Goal: Transaction & Acquisition: Purchase product/service

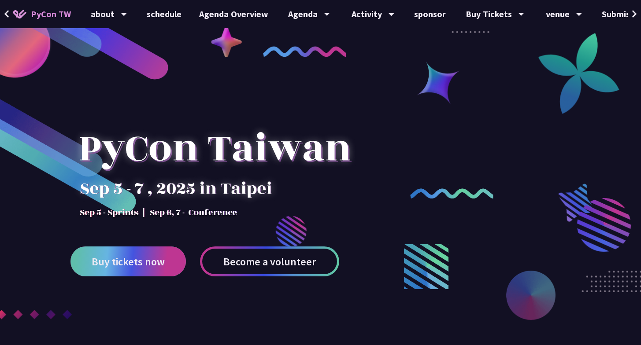
click at [118, 253] on link "Buy tickets now" at bounding box center [127, 262] width 115 height 30
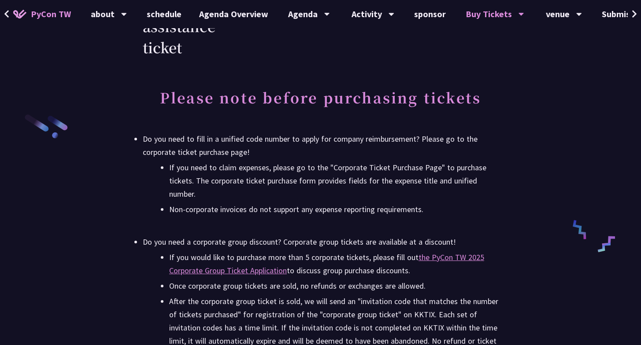
scroll to position [1060, 0]
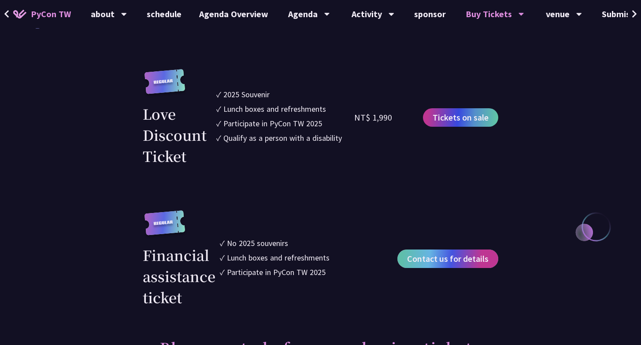
click at [434, 264] on font "Contact us for details" at bounding box center [447, 258] width 81 height 11
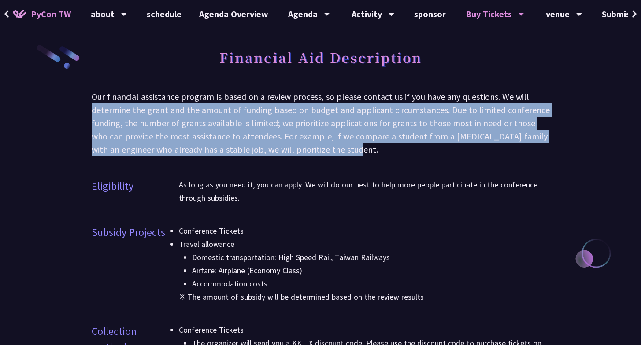
drag, startPoint x: 391, startPoint y: 151, endPoint x: 72, endPoint y: 103, distance: 323.2
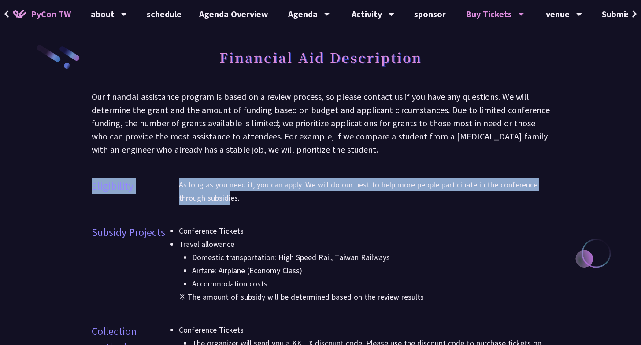
drag, startPoint x: 229, startPoint y: 202, endPoint x: 116, endPoint y: 174, distance: 117.0
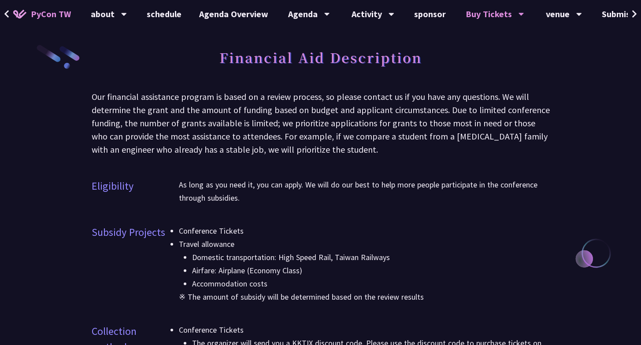
click at [127, 143] on div "Our financial assistance program is based on a review process, so please contac…" at bounding box center [321, 123] width 458 height 66
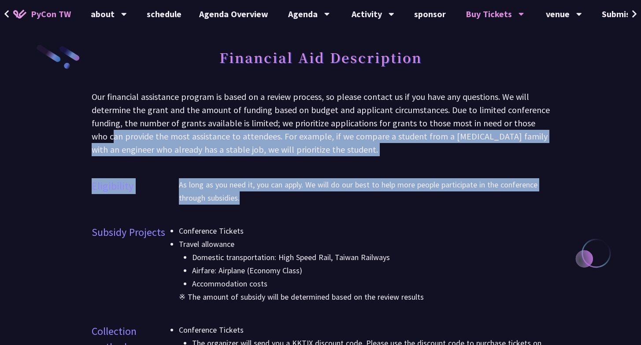
drag, startPoint x: 271, startPoint y: 189, endPoint x: 92, endPoint y: 131, distance: 188.7
click at [92, 131] on font "Our financial assistance program is based on a review process, so please contac…" at bounding box center [321, 123] width 458 height 64
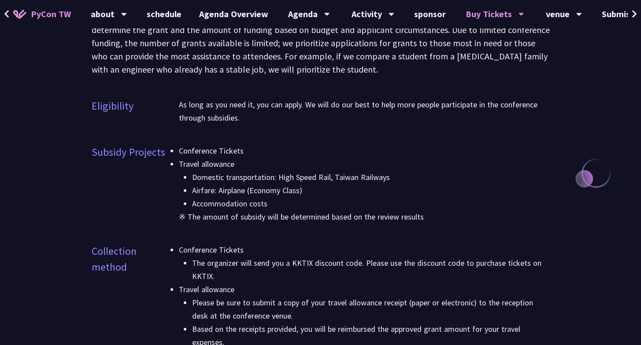
scroll to position [265, 0]
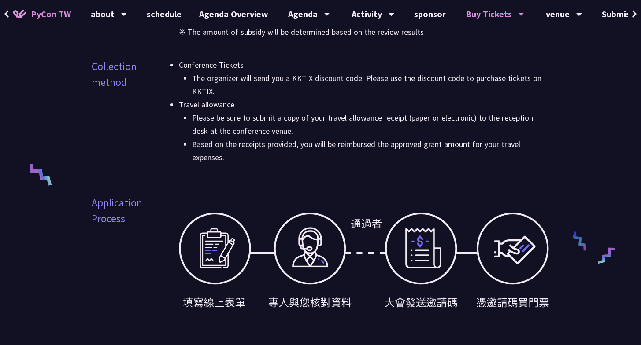
drag, startPoint x: 273, startPoint y: 92, endPoint x: 135, endPoint y: 59, distance: 142.7
click at [135, 59] on div "Collection method Conference Tickets The organizer will send you a KKTIX discou…" at bounding box center [321, 117] width 458 height 117
click at [181, 75] on ul "The organizer will send you a KKTIX discount code. Please use the discount code…" at bounding box center [364, 85] width 371 height 26
drag, startPoint x: 238, startPoint y: 95, endPoint x: 126, endPoint y: 70, distance: 114.5
click at [126, 70] on div "Collection method Conference Tickets The organizer will send you a KKTIX discou…" at bounding box center [321, 117] width 458 height 117
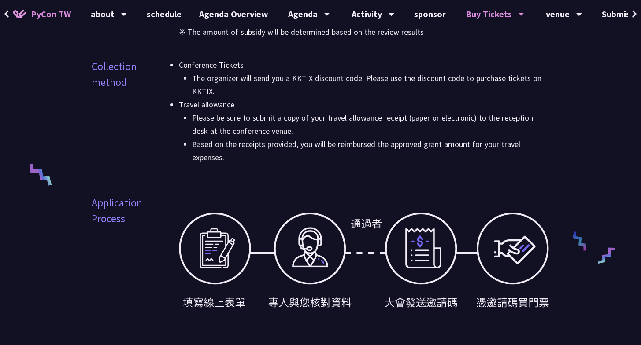
click at [126, 70] on font "Collection method" at bounding box center [114, 74] width 45 height 30
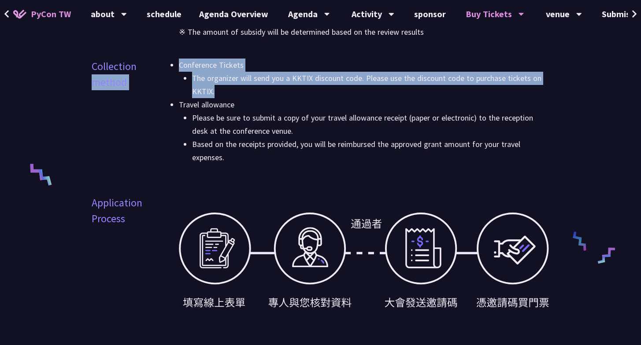
drag, startPoint x: 258, startPoint y: 100, endPoint x: 146, endPoint y: 70, distance: 115.8
click at [146, 70] on div "Collection method Conference Tickets The organizer will send you a KKTIX discou…" at bounding box center [321, 117] width 458 height 117
click at [268, 101] on li "Travel allowance Please be sure to submit a copy of your travel allowance recei…" at bounding box center [364, 131] width 371 height 66
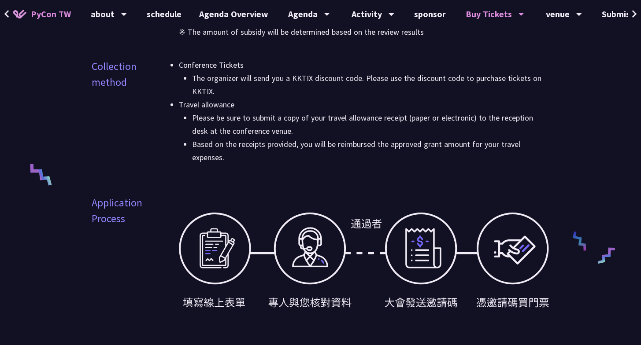
drag, startPoint x: 300, startPoint y: 140, endPoint x: 177, endPoint y: 66, distance: 143.5
click at [177, 66] on div "Collection method Conference Tickets The organizer will send you a KKTIX discou…" at bounding box center [321, 117] width 458 height 117
drag, startPoint x: 280, startPoint y: 135, endPoint x: 170, endPoint y: 69, distance: 128.2
click at [170, 69] on div "Collection method Conference Tickets The organizer will send you a KKTIX discou…" at bounding box center [321, 117] width 458 height 117
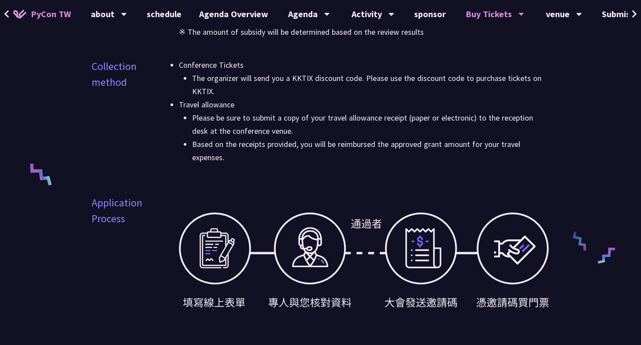
click at [170, 69] on div "Collection method Conference Tickets The organizer will send you a KKTIX discou…" at bounding box center [321, 117] width 458 height 117
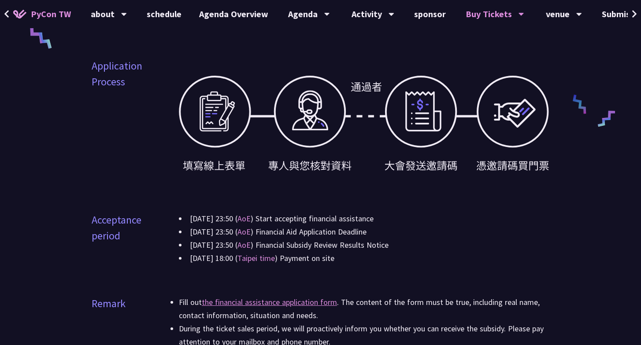
scroll to position [449, 0]
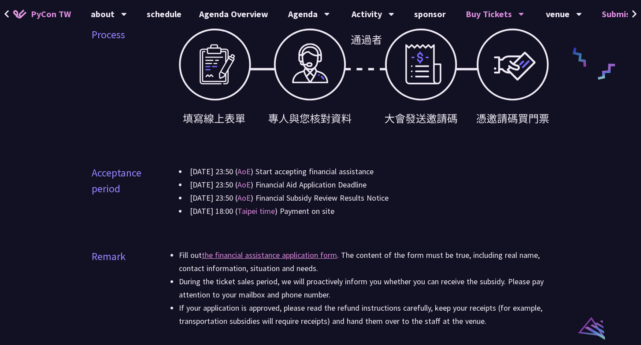
click at [620, 19] on font "Submission System" at bounding box center [640, 13] width 76 height 11
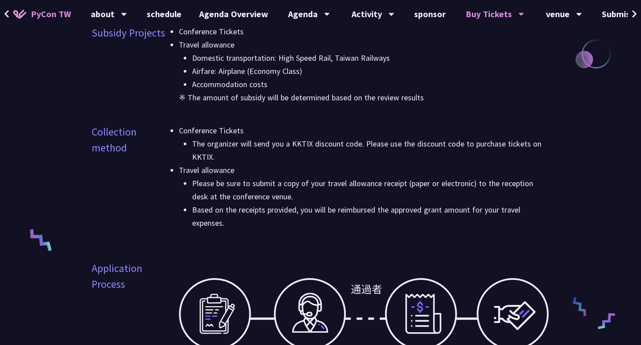
scroll to position [0, 0]
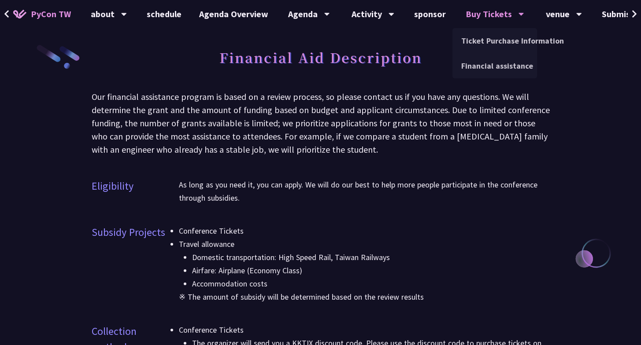
click at [491, 29] on div "Ticket Purchase Information" at bounding box center [494, 40] width 85 height 25
click at [491, 33] on link "Ticket Purchase Information" at bounding box center [494, 40] width 85 height 21
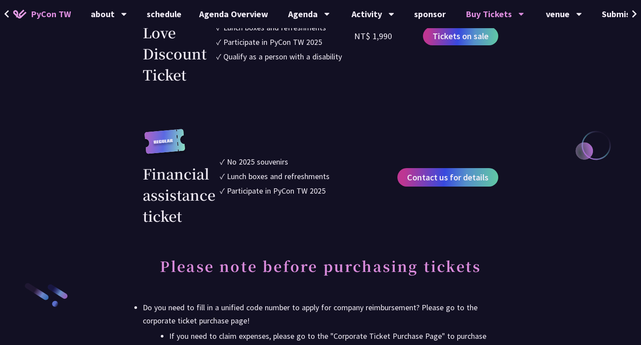
scroll to position [956, 0]
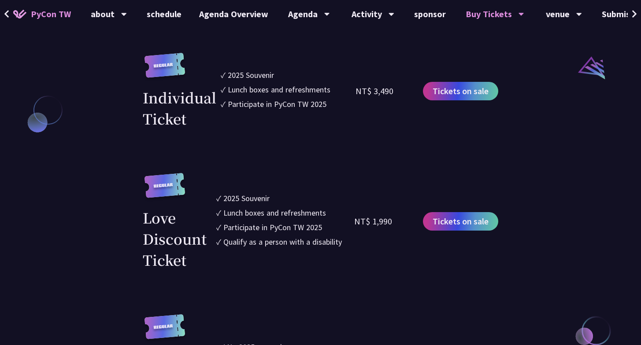
drag, startPoint x: 408, startPoint y: 233, endPoint x: 363, endPoint y: 232, distance: 44.5
click at [364, 233] on div "NT$ 1,990" at bounding box center [388, 221] width 69 height 97
click at [354, 204] on li "✓ 2025 Souvenir" at bounding box center [285, 198] width 138 height 12
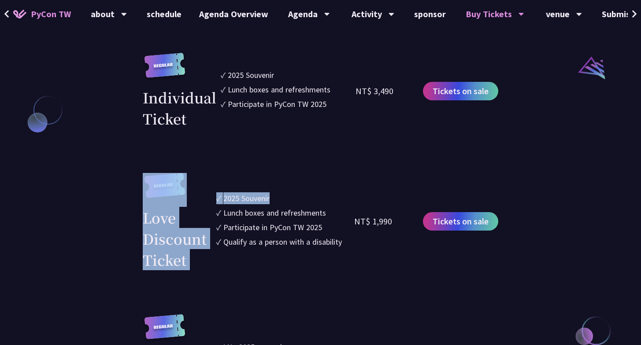
drag, startPoint x: 288, startPoint y: 211, endPoint x: 192, endPoint y: 204, distance: 95.8
click at [192, 204] on div "Love Discount Ticket ✓ 2025 Souvenir ✓ Lunch boxes and refreshments ✓ Participa…" at bounding box center [320, 221] width 355 height 97
click at [192, 204] on div "Love Discount Ticket" at bounding box center [177, 221] width 69 height 97
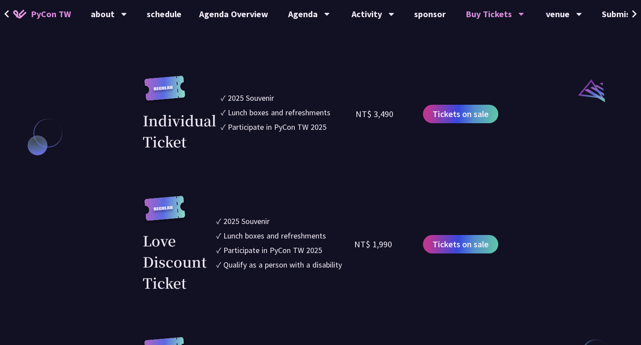
scroll to position [885, 0]
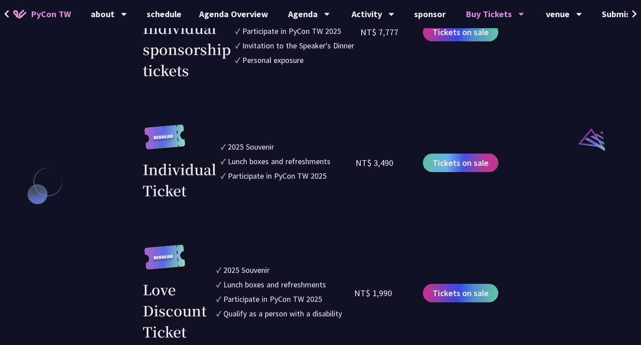
click at [466, 168] on font "Tickets on sale" at bounding box center [460, 162] width 56 height 11
